Goal: Task Accomplishment & Management: Use online tool/utility

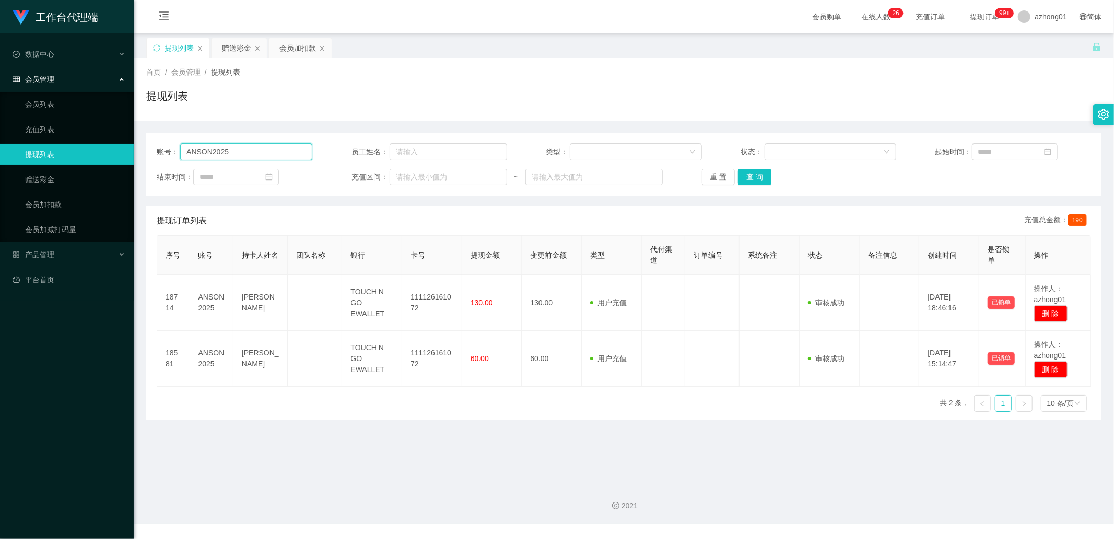
drag, startPoint x: 0, startPoint y: 0, endPoint x: 267, endPoint y: 150, distance: 306.5
click at [267, 150] on input "ANSON2025" at bounding box center [246, 152] width 132 height 17
click at [74, 171] on link "赠送彩金" at bounding box center [75, 179] width 100 height 21
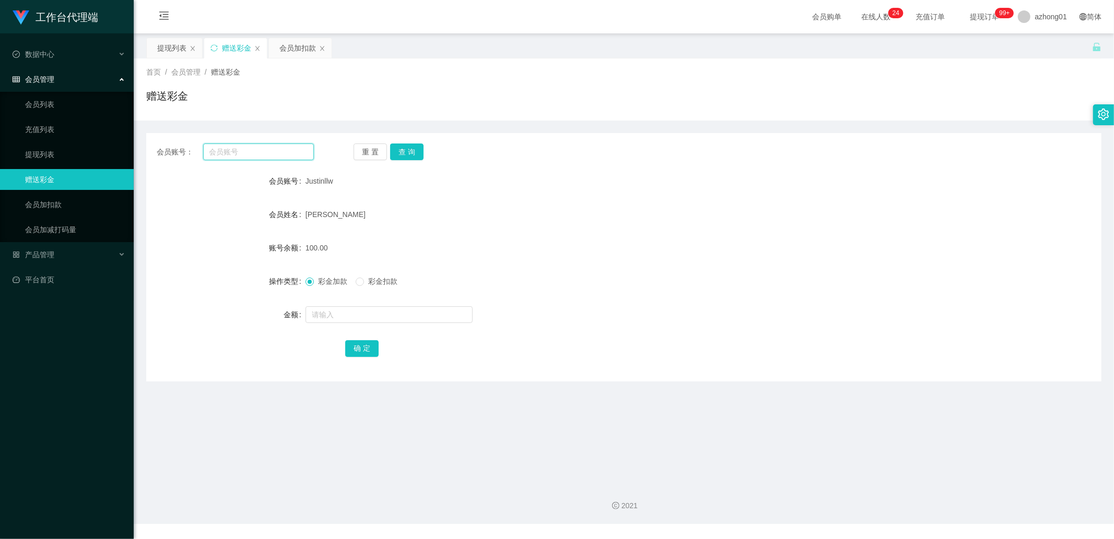
click at [269, 149] on input "text" at bounding box center [258, 152] width 111 height 17
paste input "cssoh8686"
type input "cssoh8686"
click at [409, 150] on button "查 询" at bounding box center [406, 152] width 33 height 17
click at [328, 307] on input "text" at bounding box center [389, 315] width 167 height 17
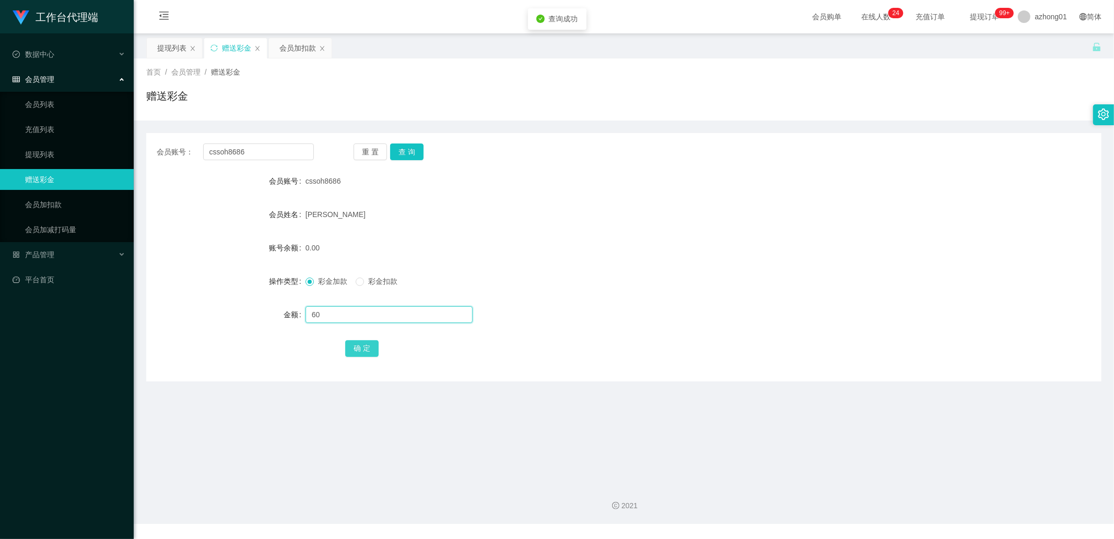
type input "60"
click at [357, 343] on button "确 定" at bounding box center [361, 349] width 33 height 17
